Goal: Information Seeking & Learning: Learn about a topic

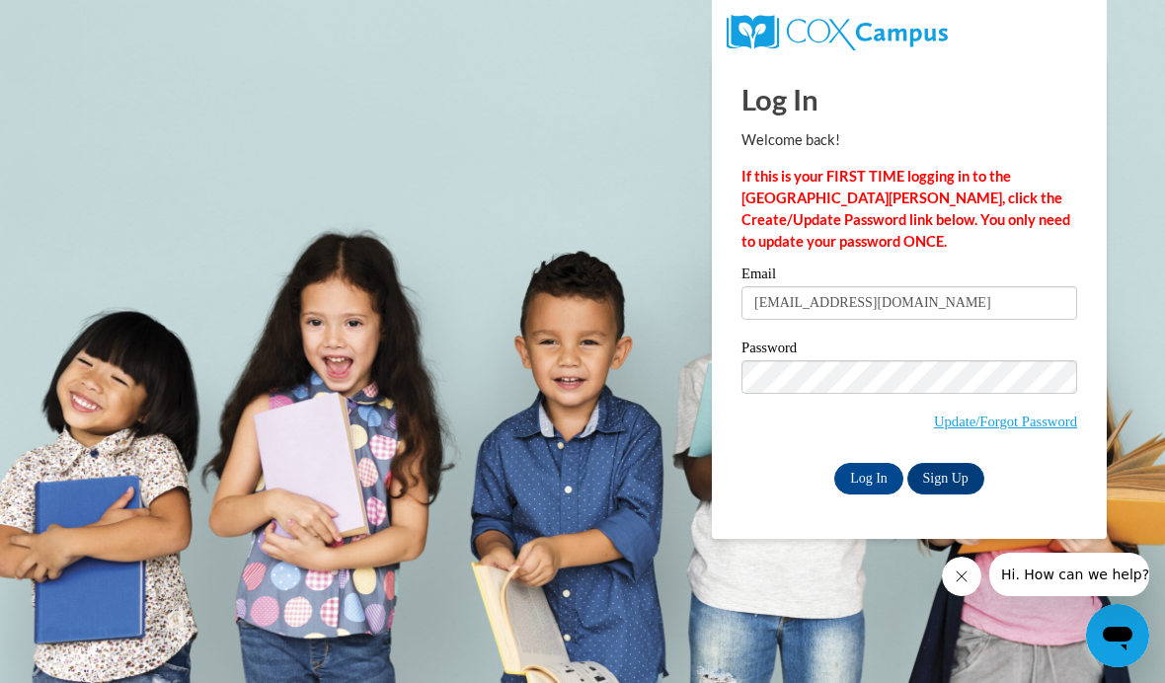
type input "xrasher@studen.uiwtx.edu"
click at [869, 477] on input "Log In" at bounding box center [868, 479] width 69 height 32
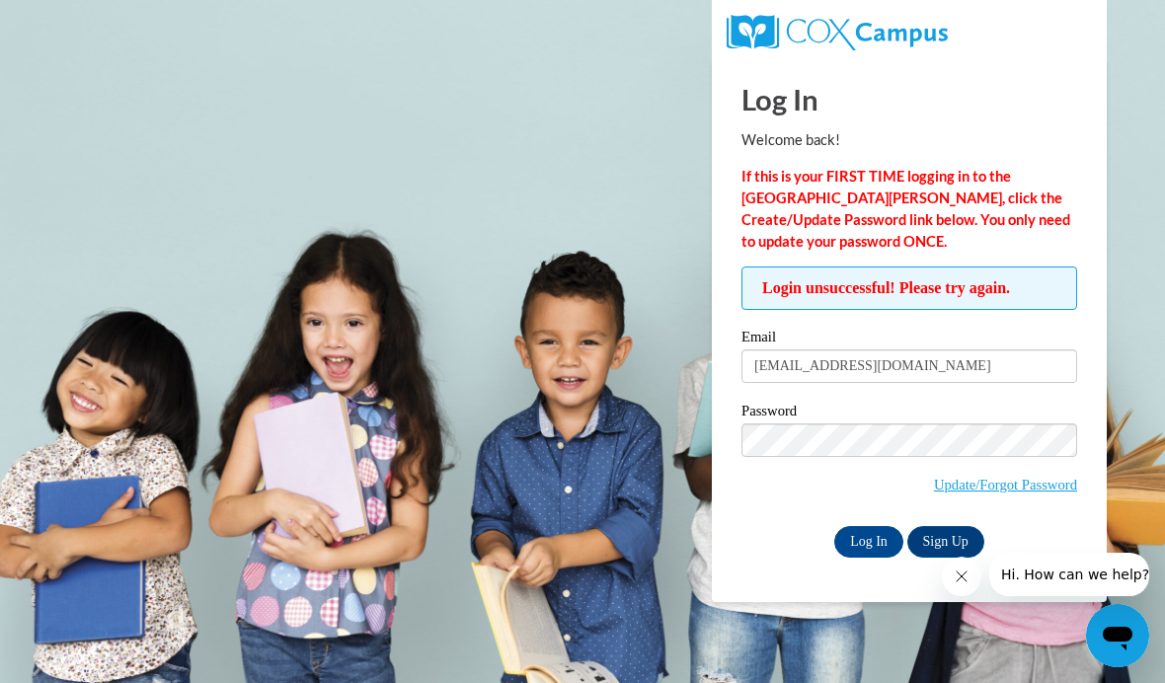
click at [845, 372] on input "xrasher@studen.uiwtx.edu" at bounding box center [909, 366] width 336 height 34
type input "xrasher@student.uiwtx.edu"
click at [854, 541] on input "Log In" at bounding box center [868, 542] width 69 height 32
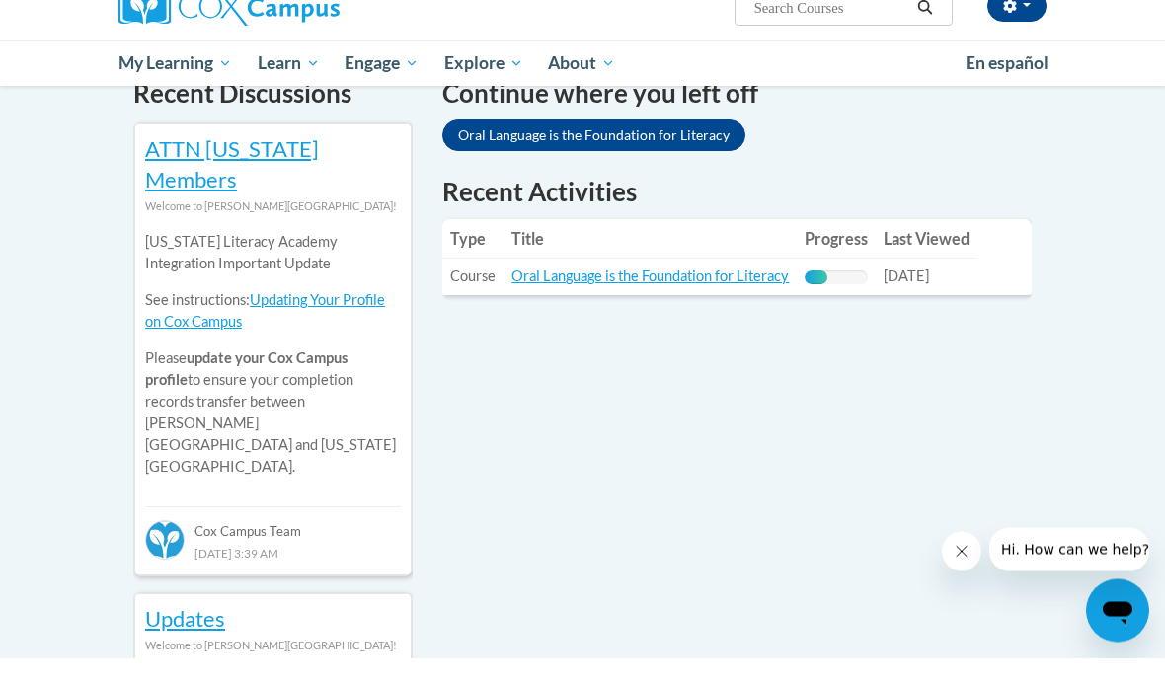
scroll to position [625, 0]
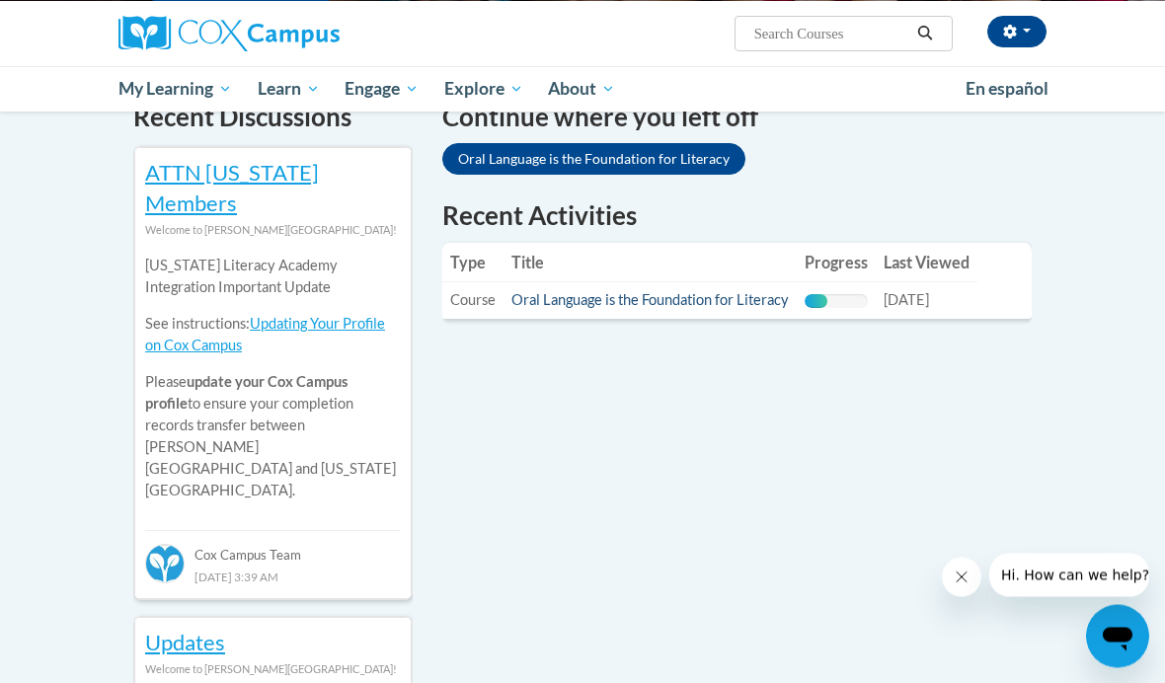
click at [712, 291] on link "Oral Language is the Foundation for Literacy" at bounding box center [649, 299] width 277 height 17
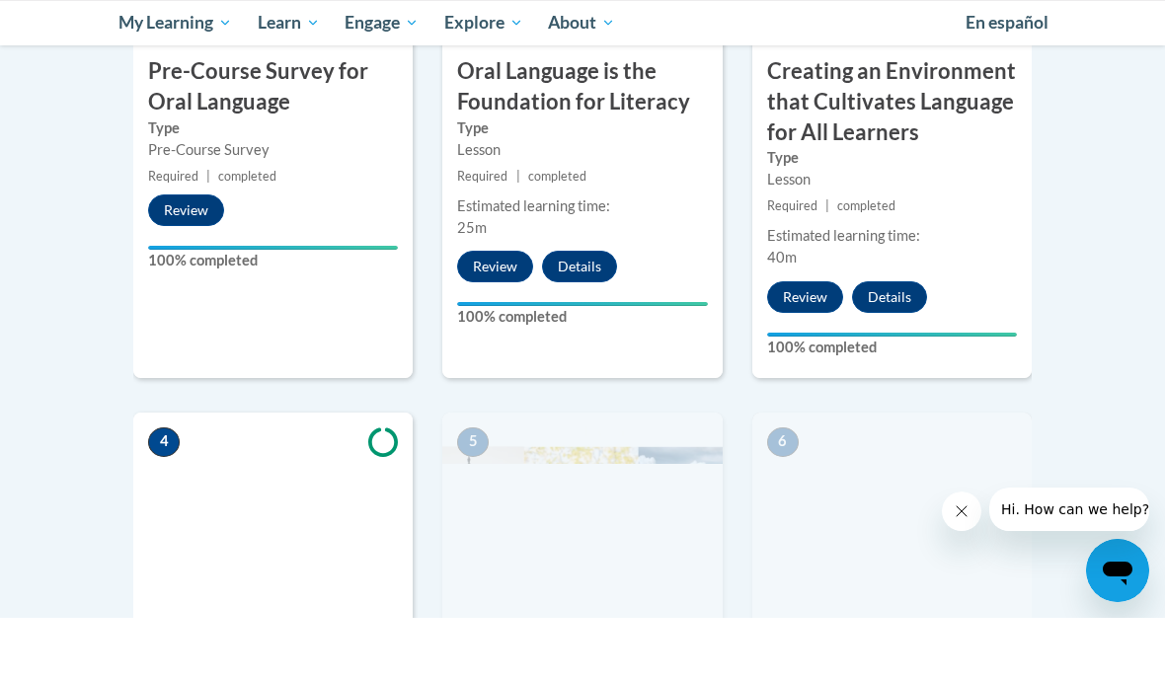
scroll to position [922, 0]
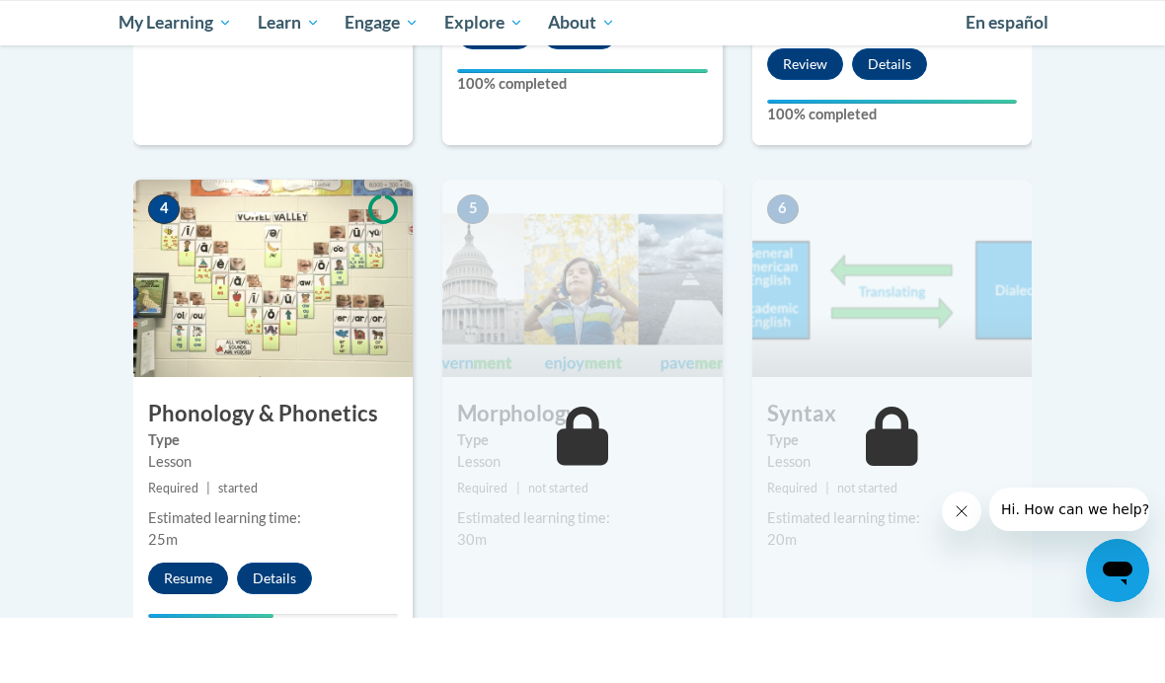
click at [194, 628] on button "Resume" at bounding box center [188, 644] width 80 height 32
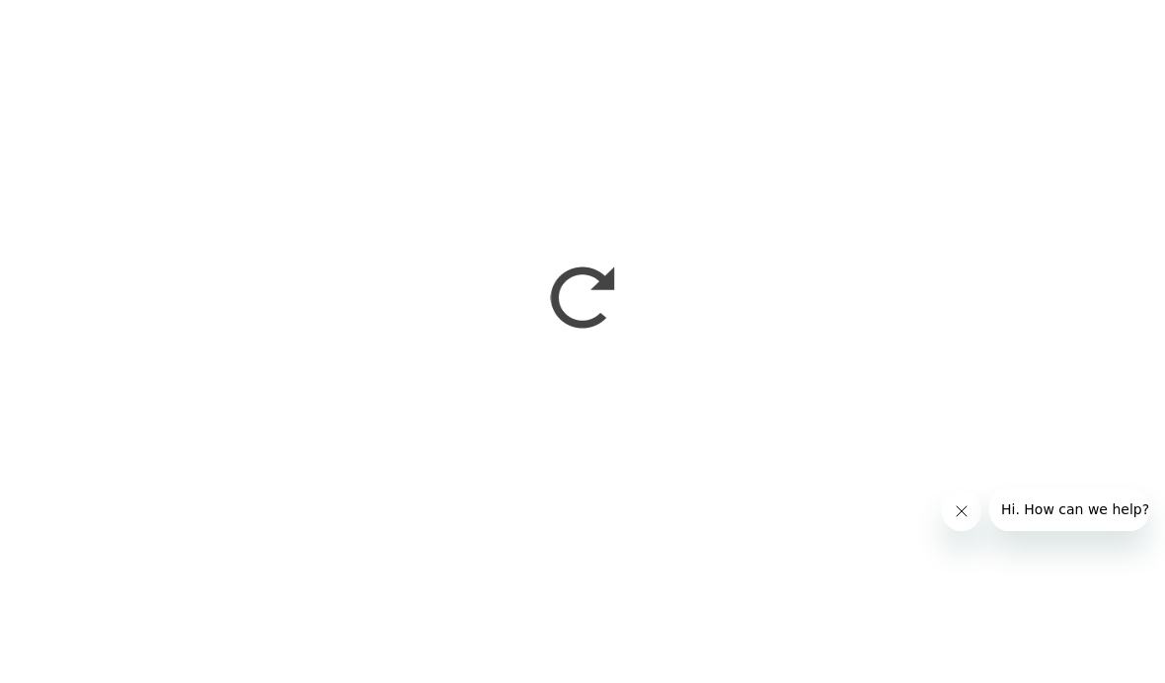
scroll to position [0, 0]
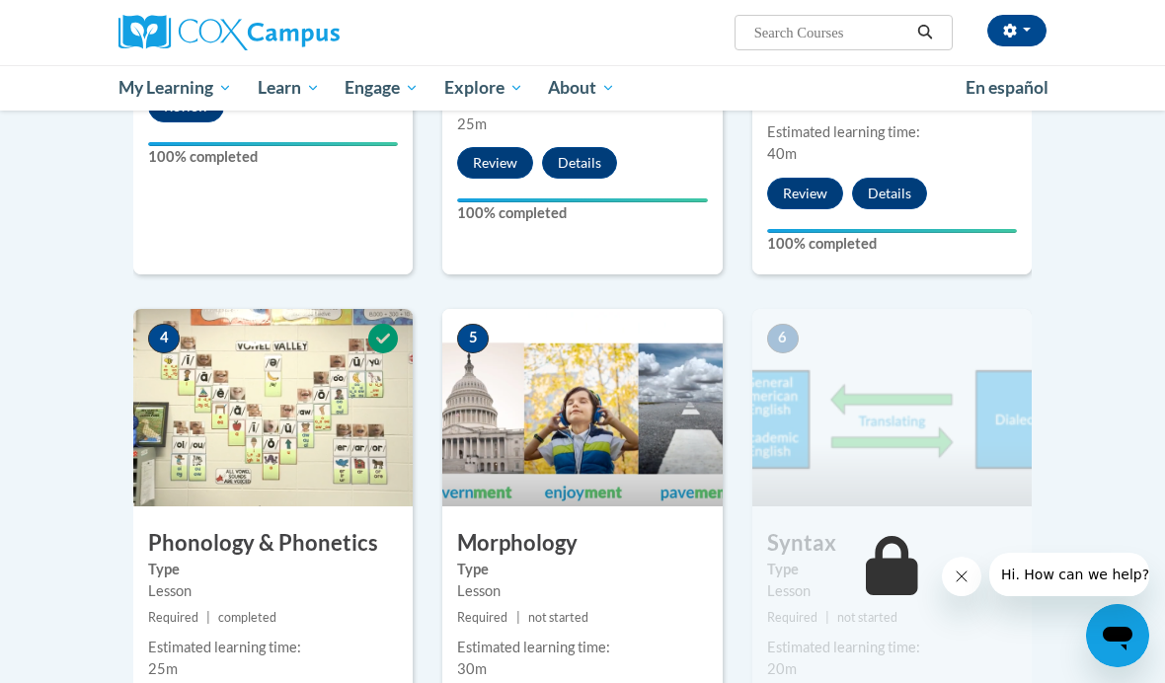
scroll to position [857, 0]
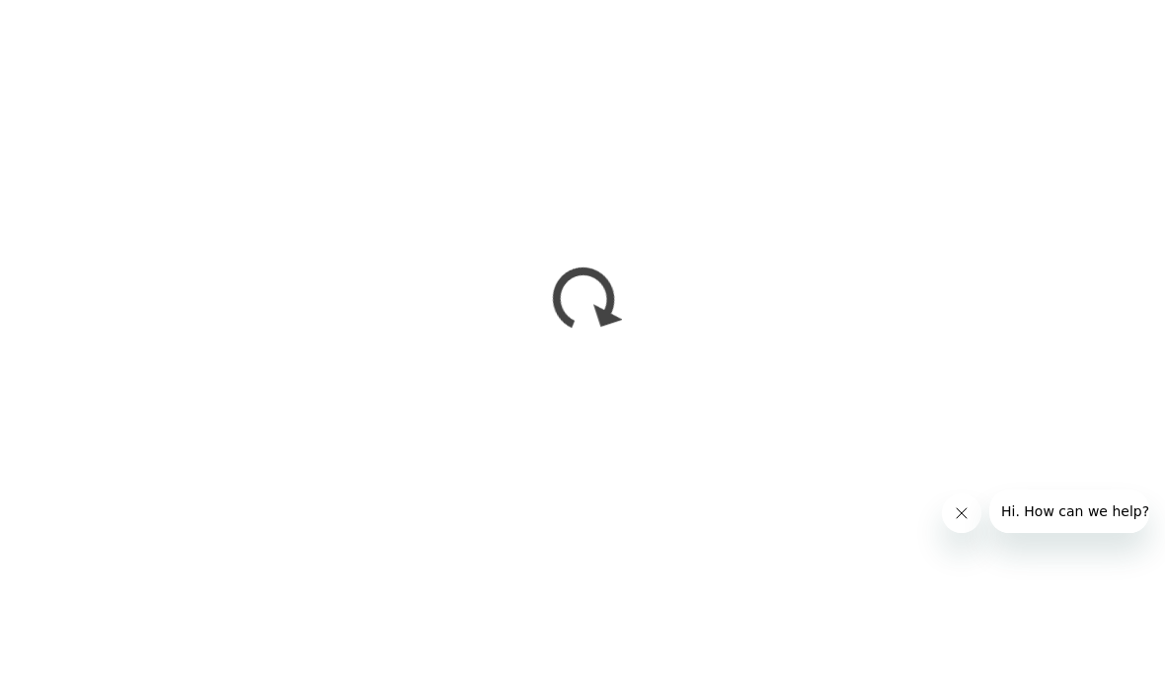
scroll to position [1269, 0]
